Goal: Task Accomplishment & Management: Manage account settings

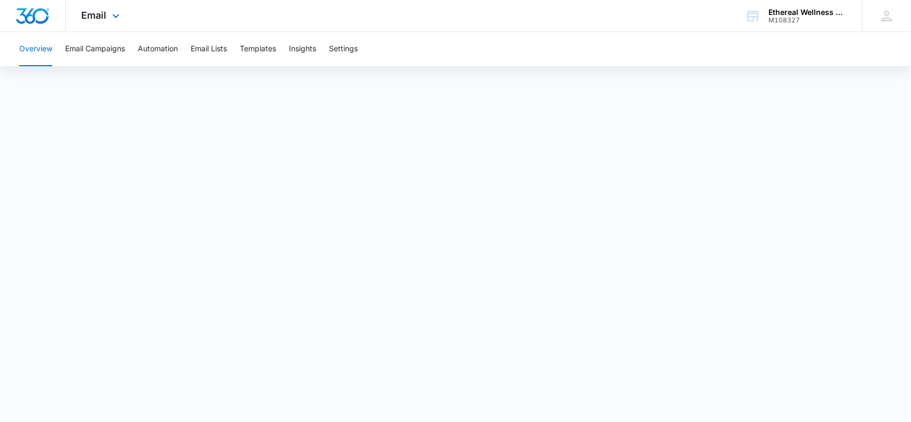
click at [114, 11] on div "Email Apps Reputation Websites Forms CRM Email Social Payments POS Content Ads …" at bounding box center [102, 15] width 73 height 31
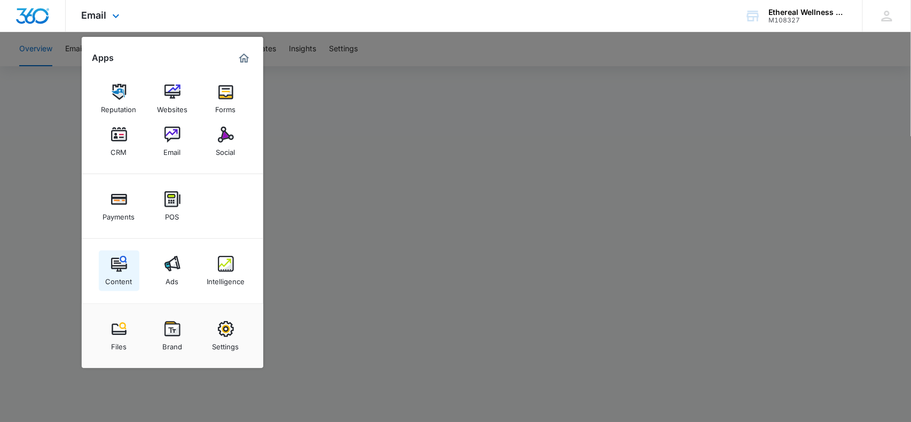
click at [124, 255] on link "Content" at bounding box center [119, 270] width 41 height 41
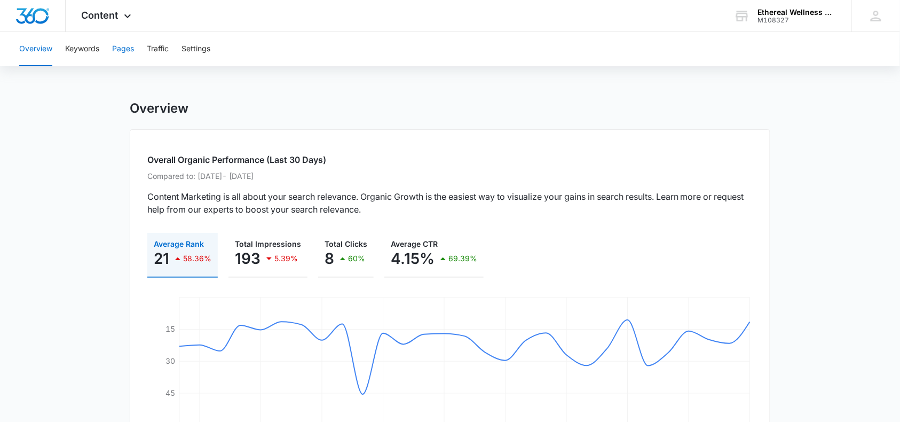
click at [122, 50] on button "Pages" at bounding box center [123, 49] width 22 height 34
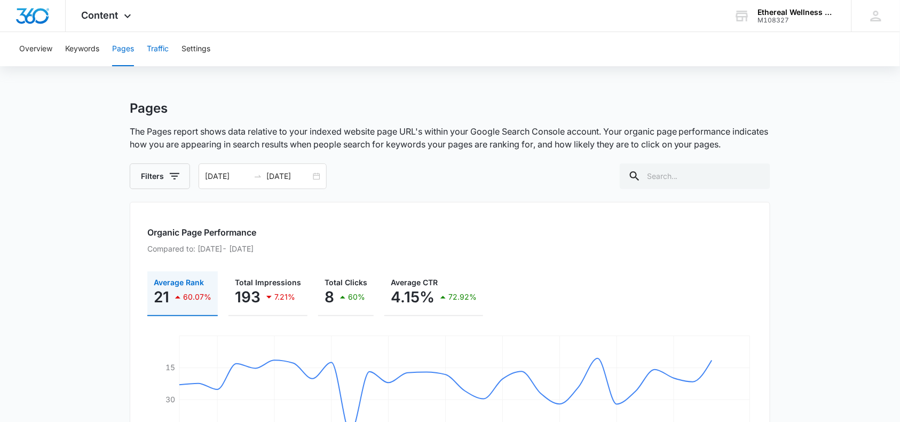
click at [162, 49] on button "Traffic" at bounding box center [158, 49] width 22 height 34
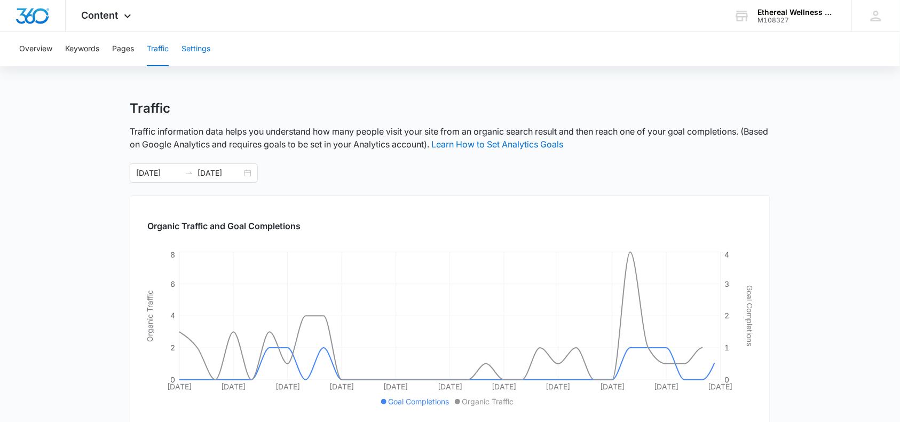
click at [201, 49] on button "Settings" at bounding box center [195, 49] width 29 height 34
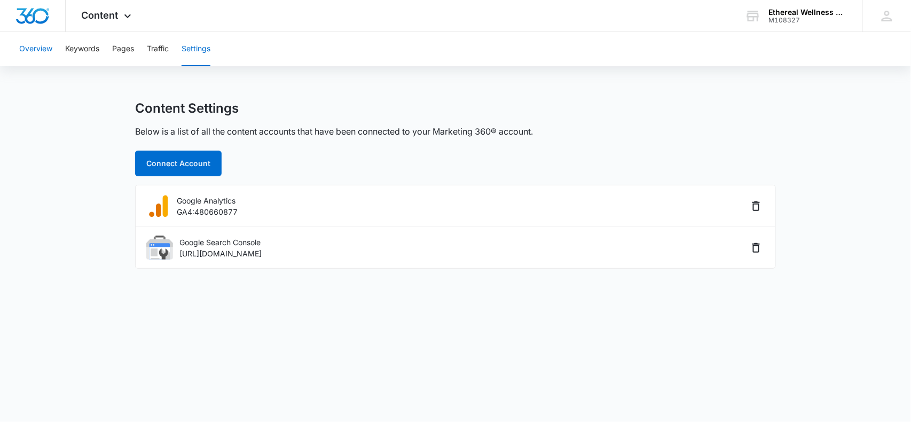
click at [40, 48] on button "Overview" at bounding box center [35, 49] width 33 height 34
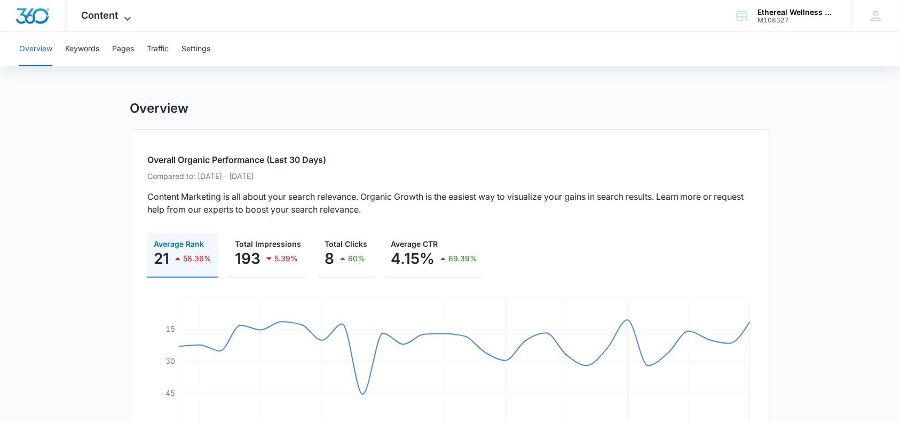
click at [125, 14] on icon at bounding box center [127, 18] width 13 height 13
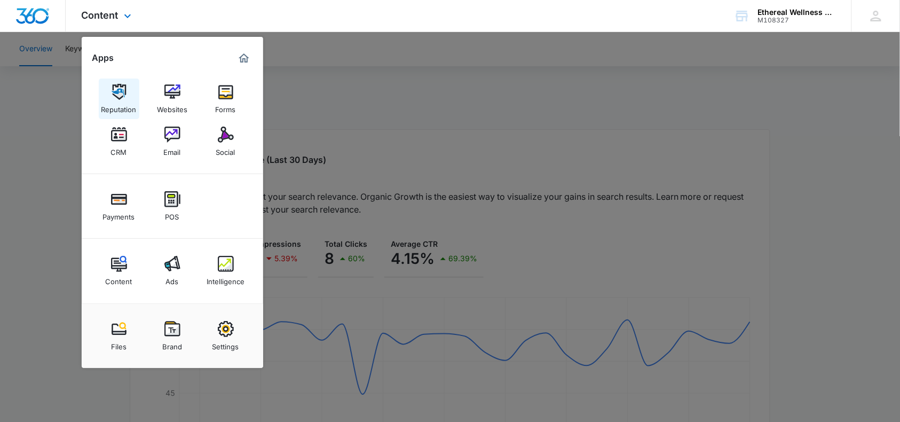
click at [116, 94] on img at bounding box center [119, 92] width 16 height 16
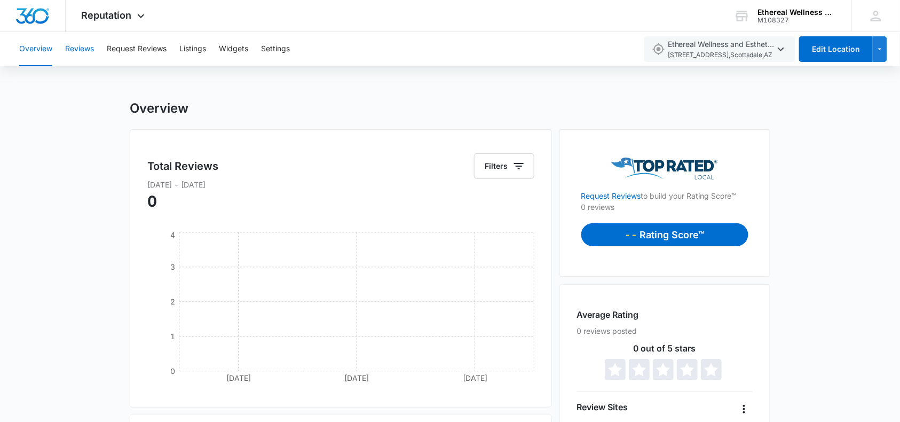
click at [83, 48] on button "Reviews" at bounding box center [79, 49] width 29 height 34
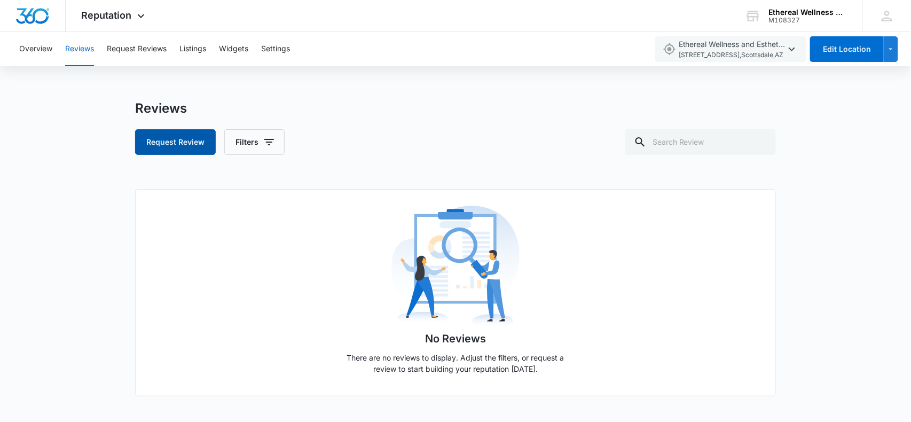
click at [164, 153] on button "Request Review" at bounding box center [175, 142] width 81 height 26
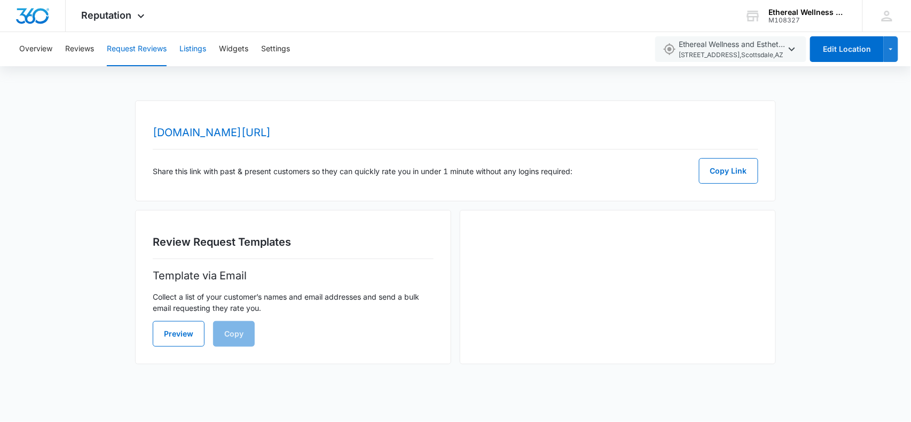
click at [201, 53] on button "Listings" at bounding box center [192, 49] width 27 height 34
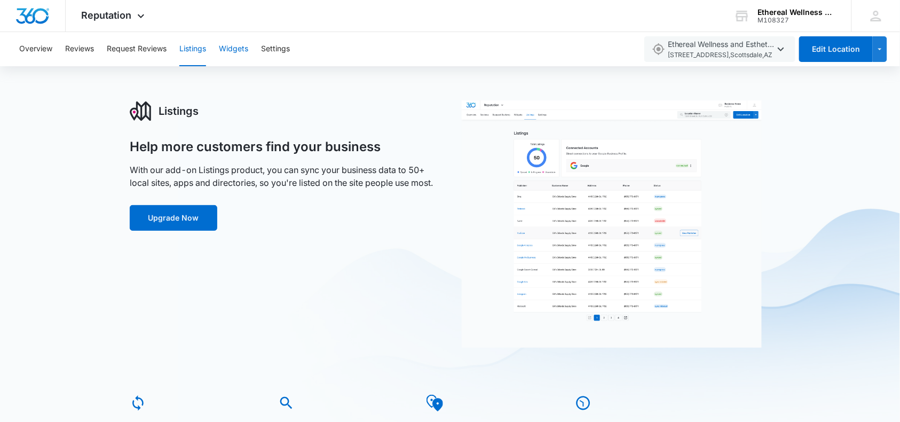
click at [240, 45] on button "Widgets" at bounding box center [233, 49] width 29 height 34
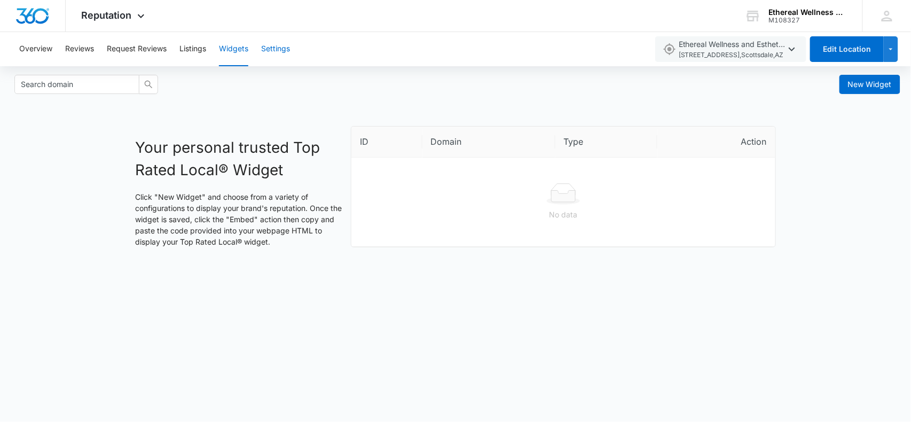
click at [280, 49] on button "Settings" at bounding box center [275, 49] width 29 height 34
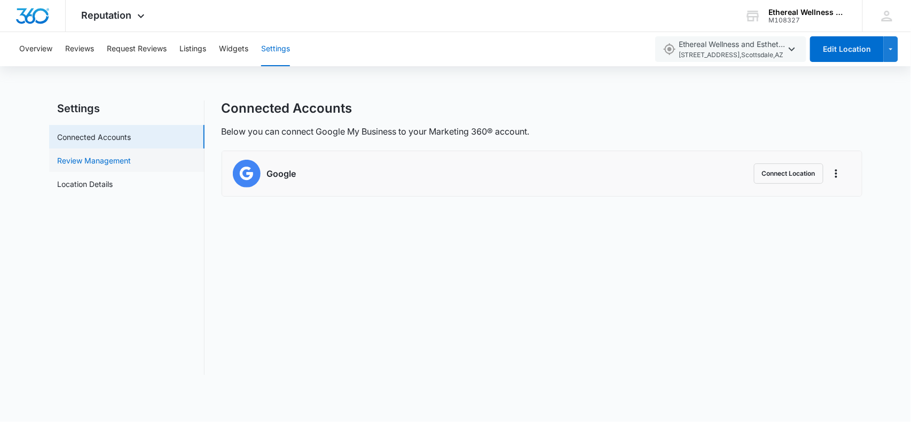
click at [127, 156] on link "Review Management" at bounding box center [95, 160] width 74 height 11
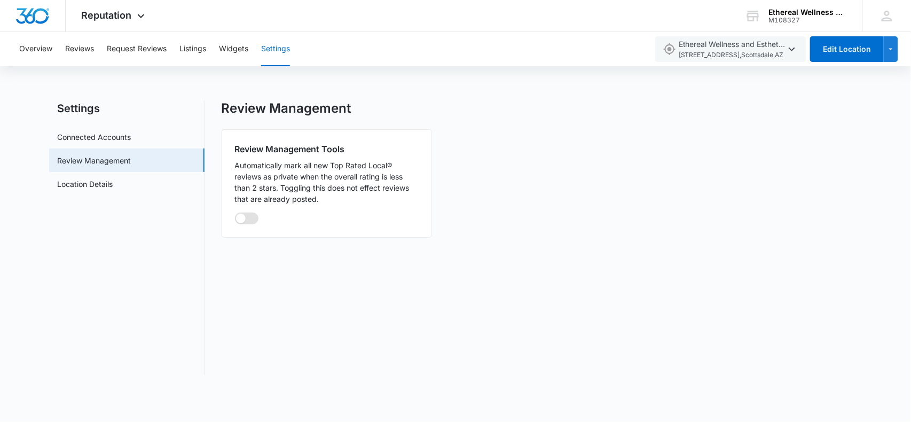
click at [247, 217] on span at bounding box center [246, 218] width 23 height 12
click at [235, 212] on input "checkbox" at bounding box center [234, 212] width 1 height 1
checkbox input "true"
click at [90, 186] on link "Location Details" at bounding box center [86, 183] width 56 height 11
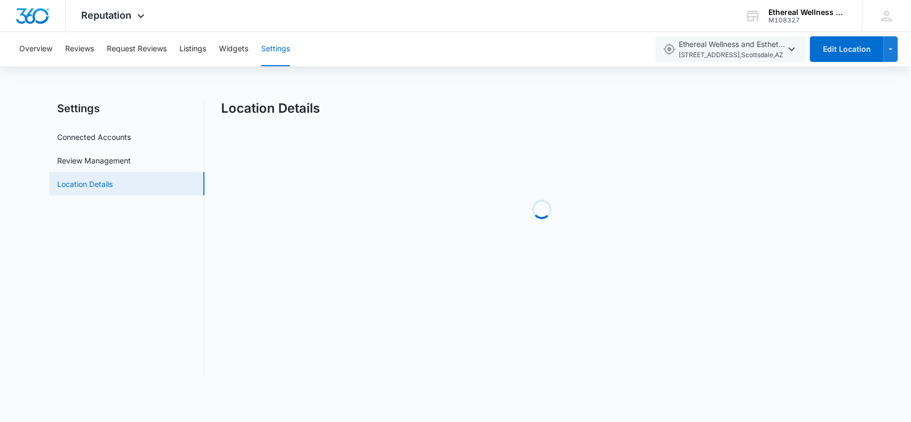
select select "[US_STATE]"
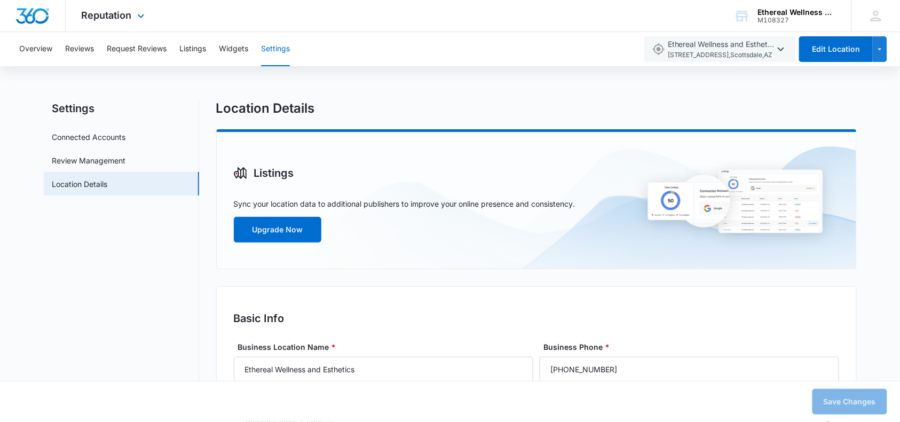
click at [133, 16] on div "Reputation Apps Reputation Websites Forms CRM Email Social Payments POS Content…" at bounding box center [115, 15] width 98 height 31
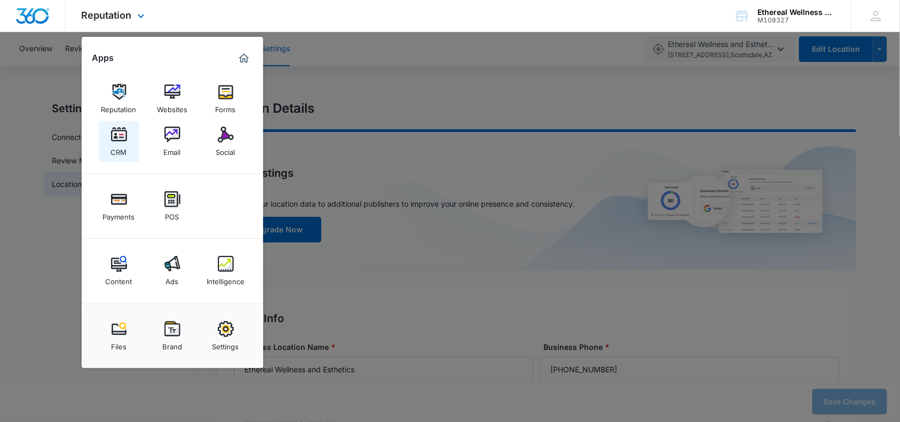
click at [113, 137] on img at bounding box center [119, 135] width 16 height 16
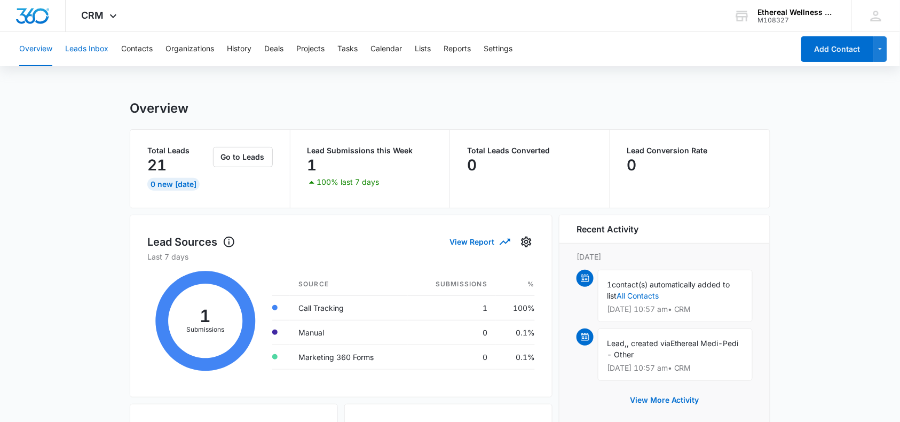
click at [85, 48] on button "Leads Inbox" at bounding box center [86, 49] width 43 height 34
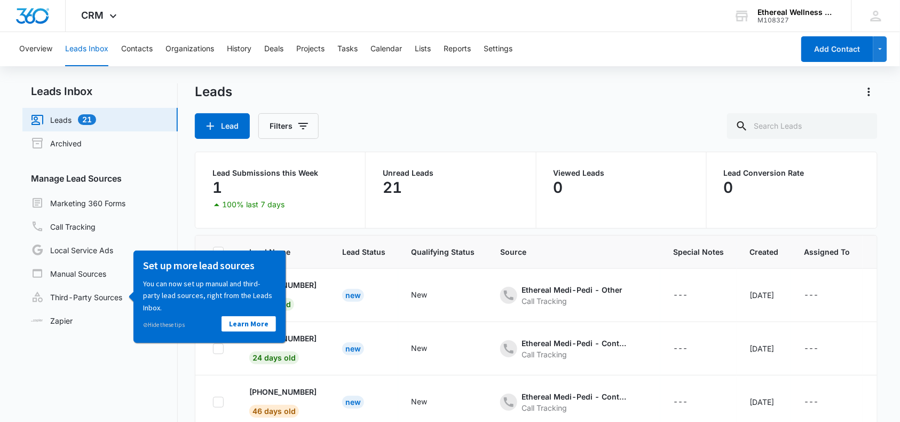
click at [131, 362] on nav "Leads Inbox Leads 21 Archived Manage Lead Sources Marketing 360 Forms Call Trac…" at bounding box center [99, 287] width 155 height 408
click at [321, 236] on th "Lead Name" at bounding box center [282, 251] width 93 height 33
click at [245, 324] on link "Learn More" at bounding box center [248, 322] width 54 height 15
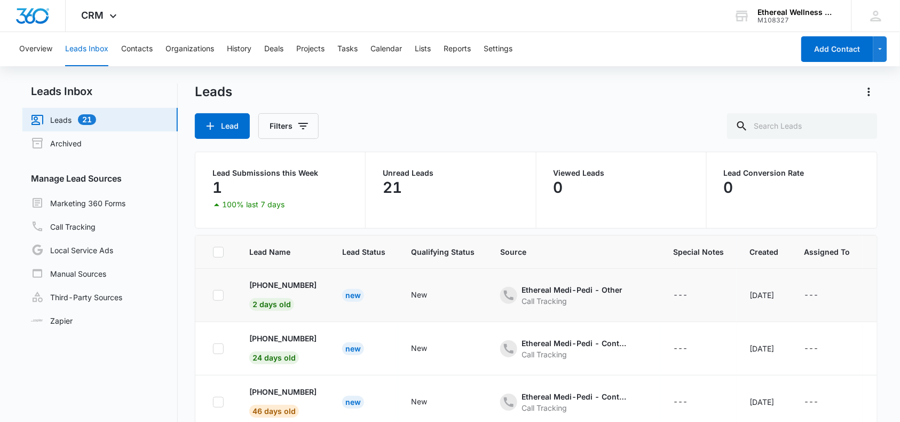
click at [364, 293] on div "New" at bounding box center [353, 295] width 22 height 13
